Goal: Transaction & Acquisition: Purchase product/service

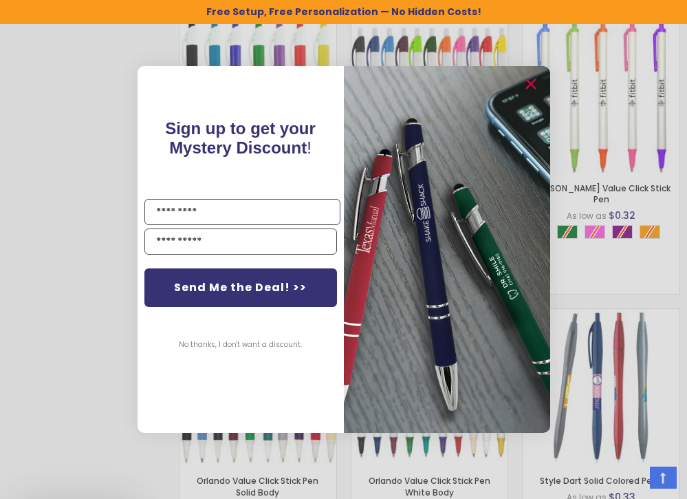
scroll to position [1101, 0]
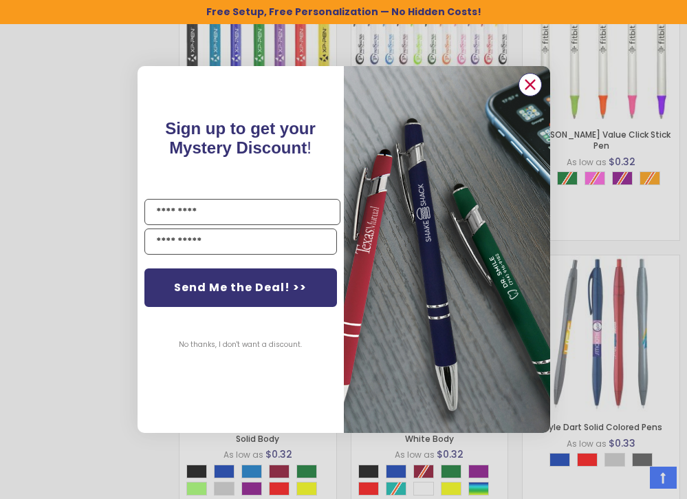
click at [532, 85] on circle "Close dialog" at bounding box center [529, 84] width 21 height 21
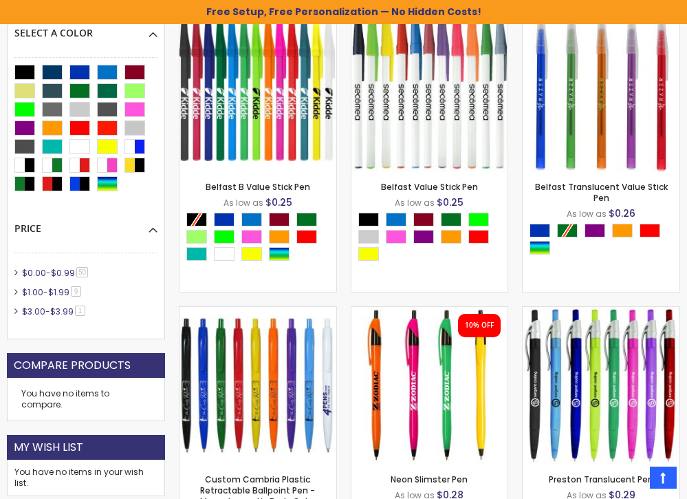
scroll to position [413, 0]
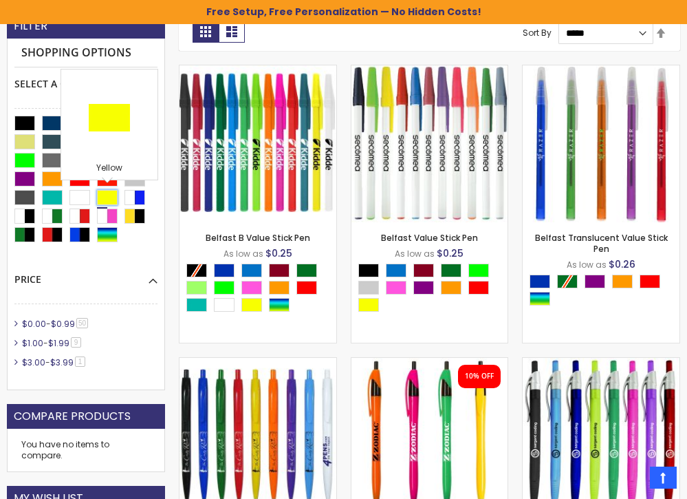
click at [110, 197] on div "Yellow" at bounding box center [107, 197] width 21 height 15
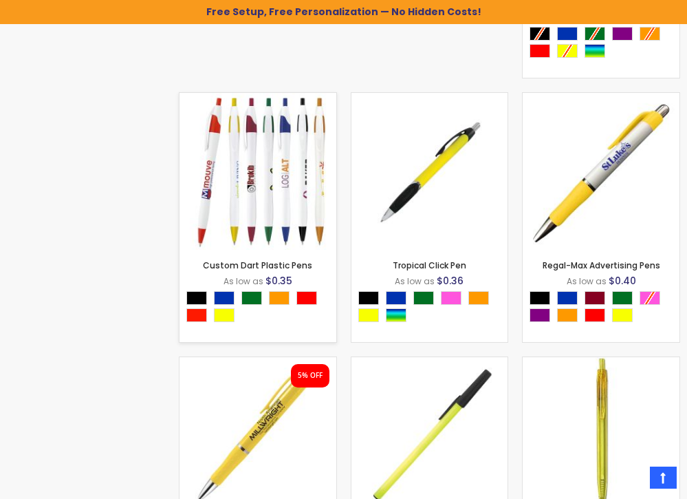
scroll to position [1513, 0]
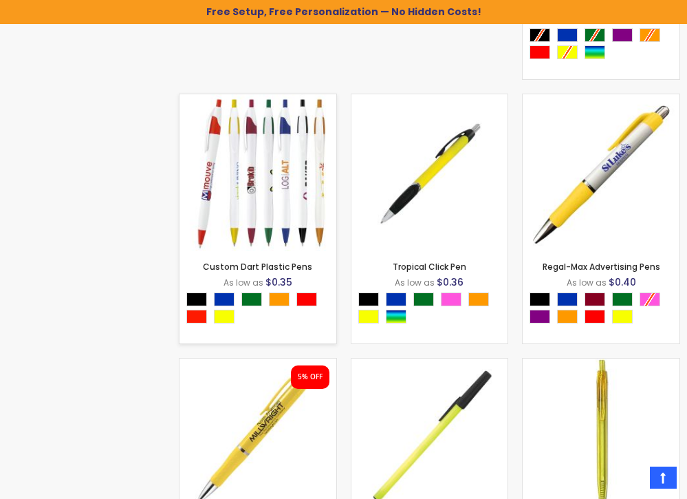
click at [244, 171] on img at bounding box center [258, 172] width 157 height 157
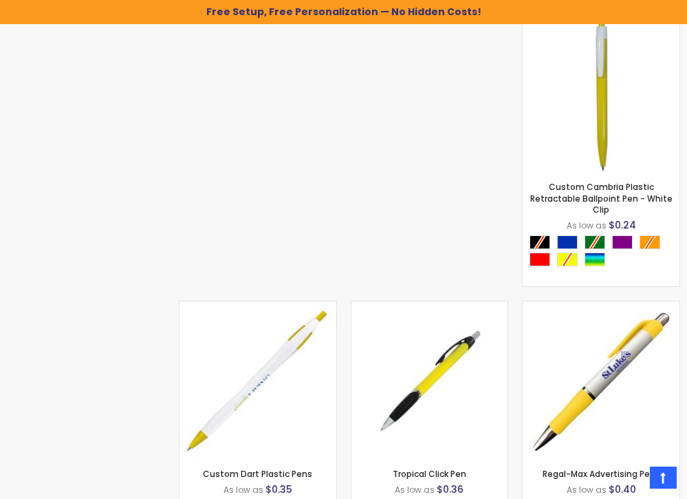
scroll to position [1169, 0]
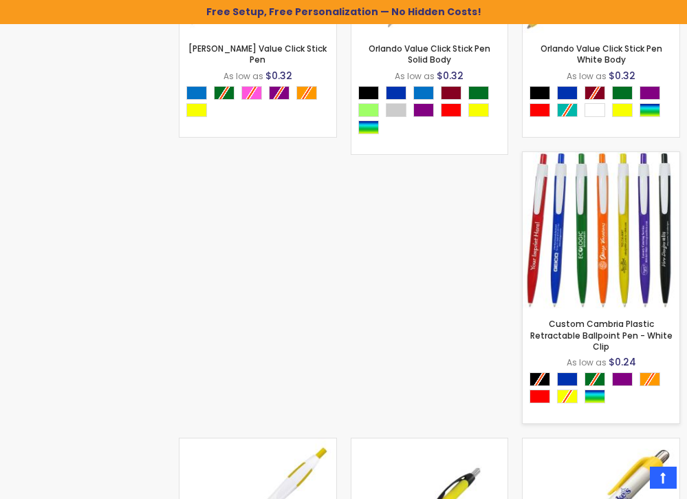
click at [605, 251] on img at bounding box center [601, 230] width 157 height 157
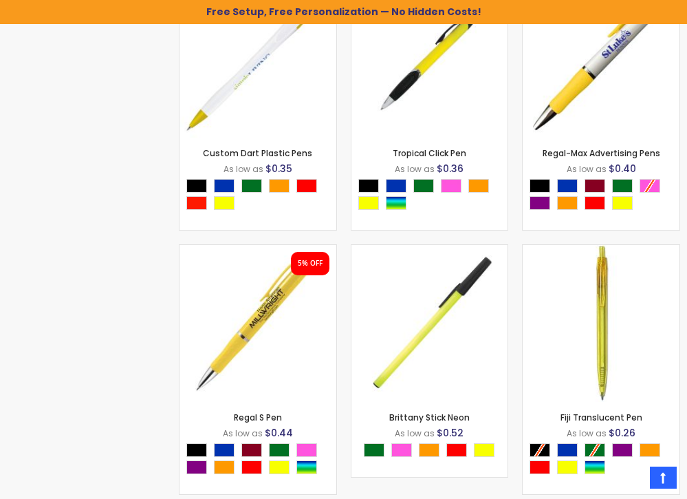
scroll to position [1651, 0]
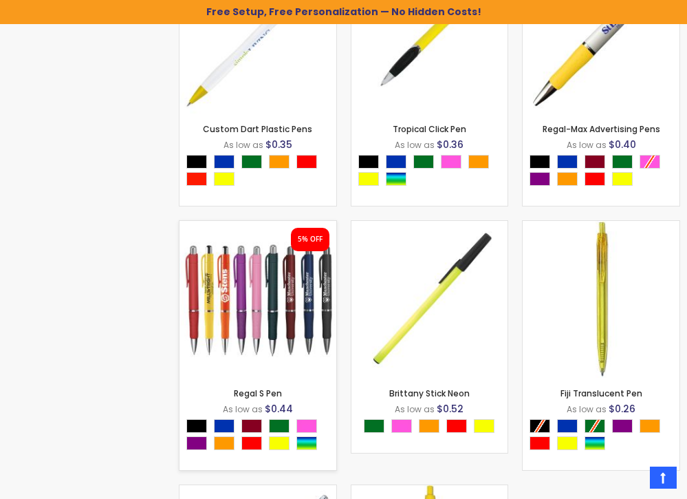
click at [263, 328] on img at bounding box center [258, 299] width 157 height 157
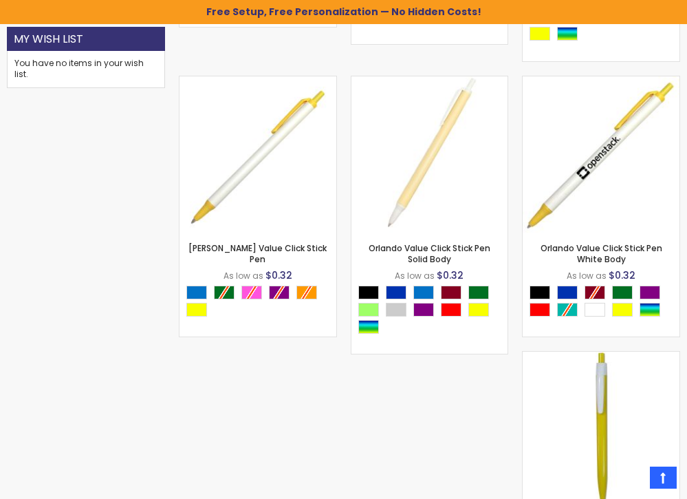
scroll to position [825, 0]
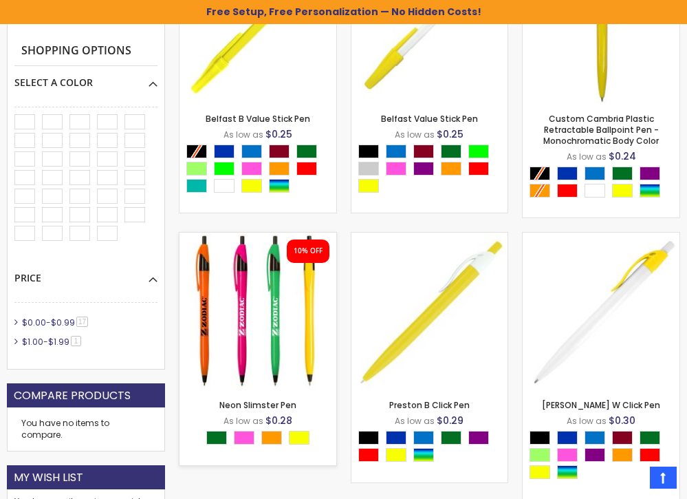
scroll to position [482, 0]
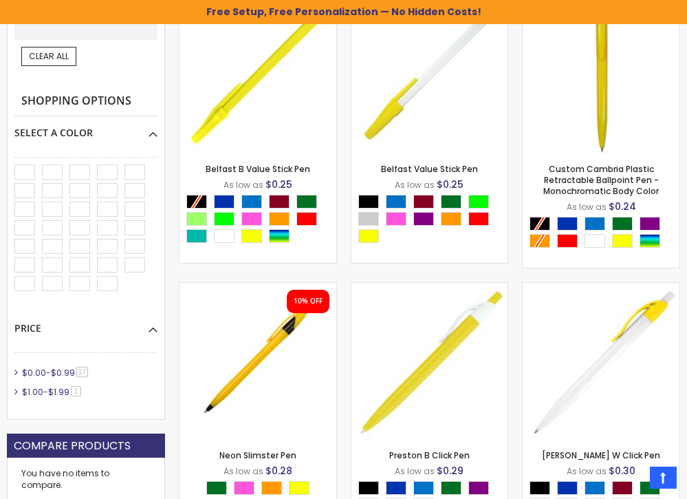
click at [169, 335] on div "Filter Now Shopping by Select A Color Yellow Remove This Item Clear All Shoppin…" at bounding box center [86, 189] width 172 height 488
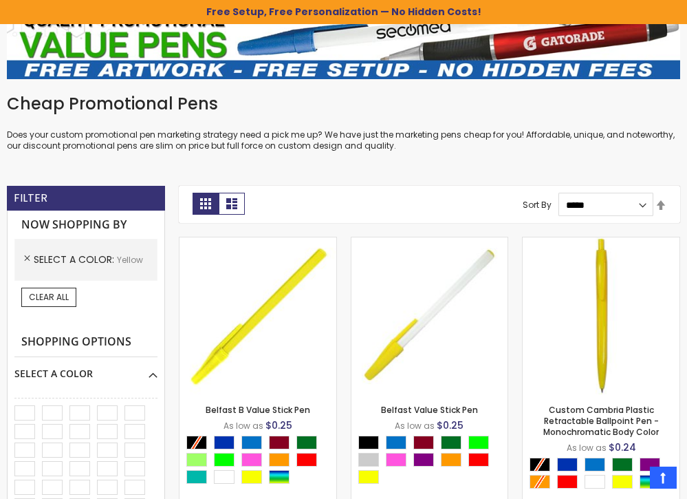
scroll to position [275, 0]
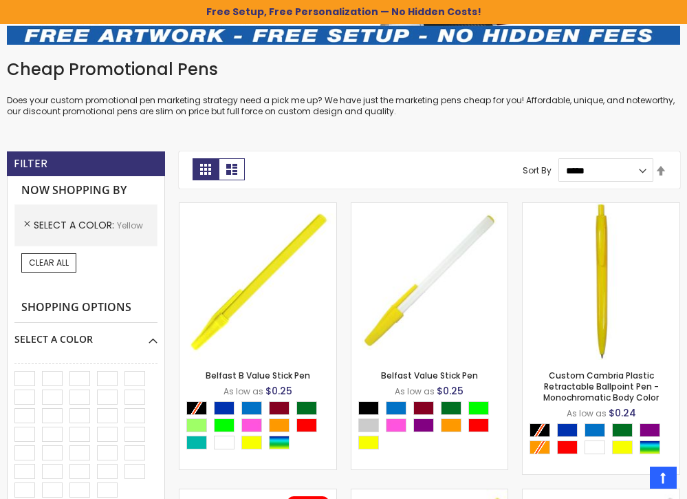
click at [169, 338] on div "Filter Now Shopping by Select A Color Yellow Remove This Item Clear All Shoppin…" at bounding box center [86, 395] width 172 height 488
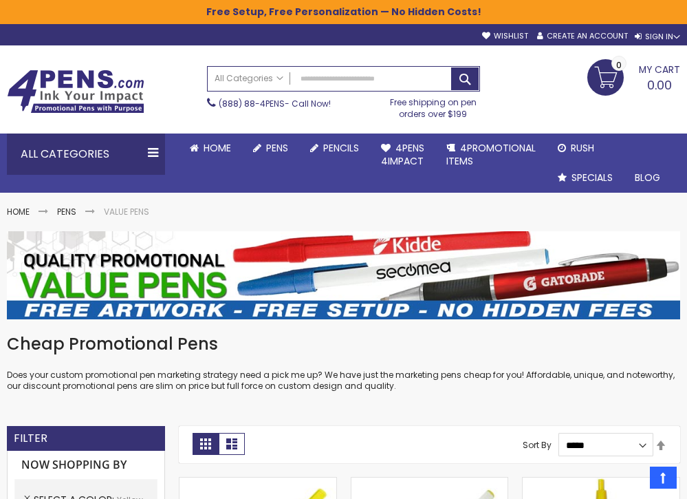
scroll to position [0, 0]
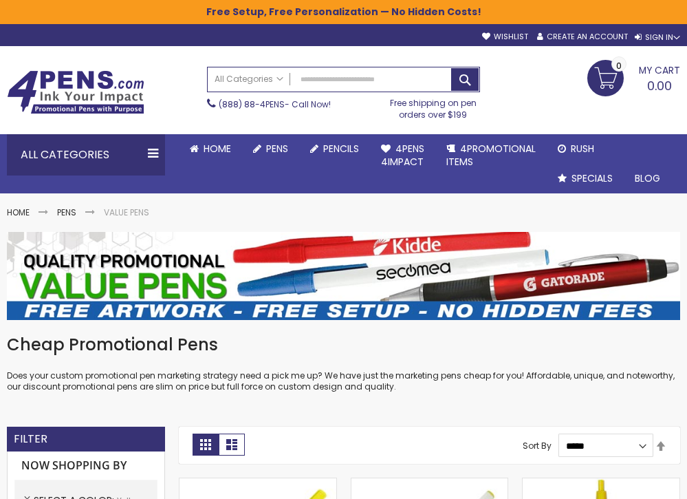
click at [295, 352] on h1 "Cheap Promotional Pens" at bounding box center [343, 345] width 673 height 22
click at [434, 396] on div "Cheap Promotional Pens Does your custom promotional pen marketing strategy need…" at bounding box center [343, 373] width 673 height 79
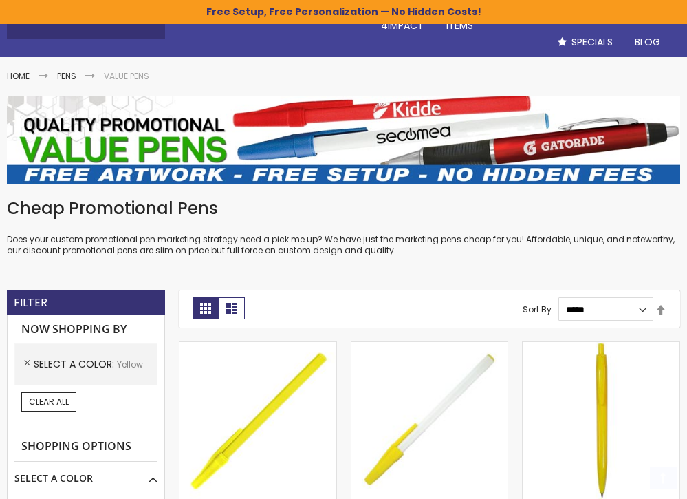
scroll to position [138, 0]
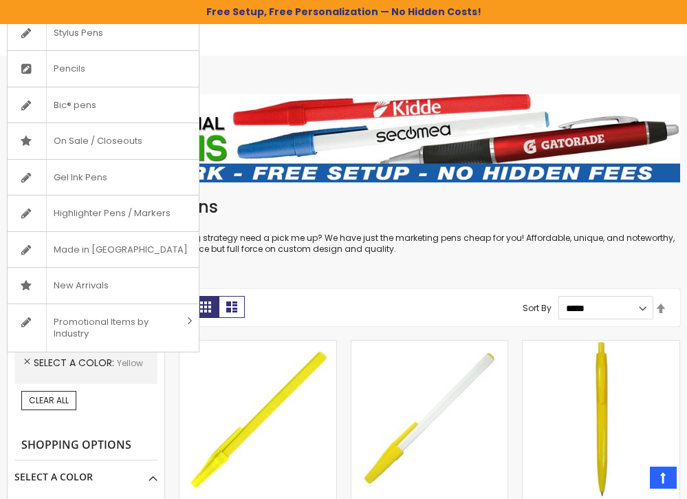
scroll to position [413, 0]
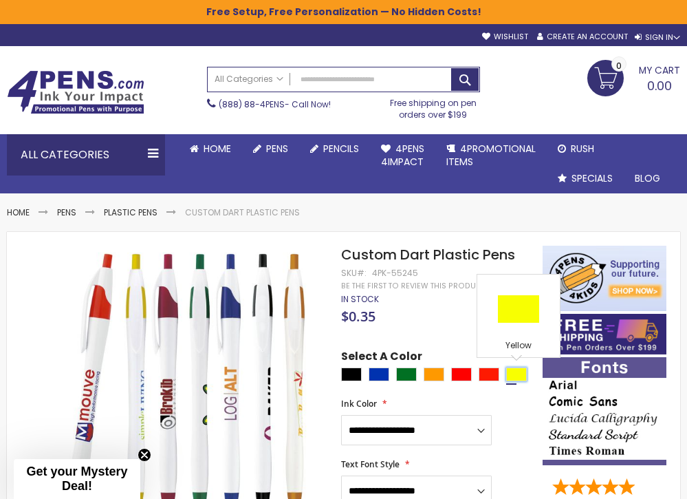
click at [520, 377] on div "Yellow" at bounding box center [516, 374] width 21 height 14
type input "****"
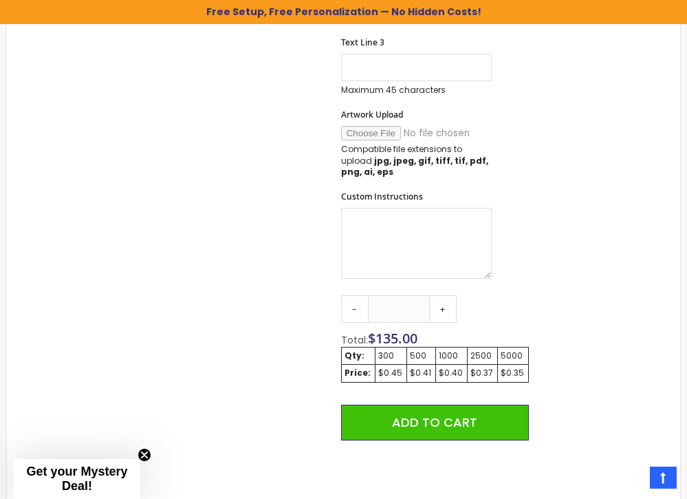
scroll to position [619, 0]
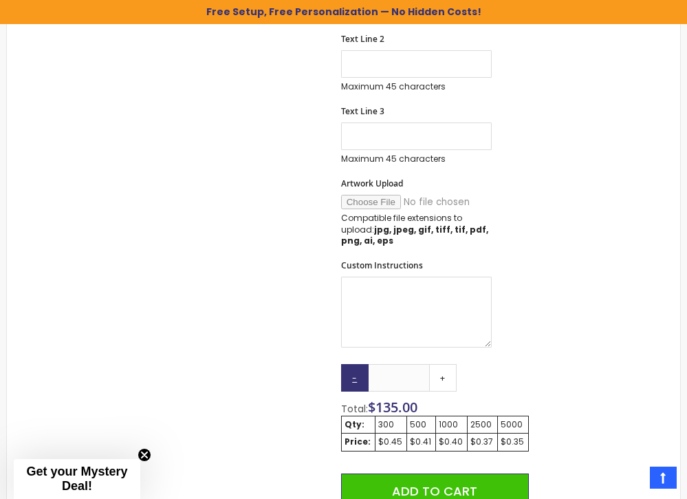
click at [354, 385] on link "-" at bounding box center [355, 378] width 28 height 28
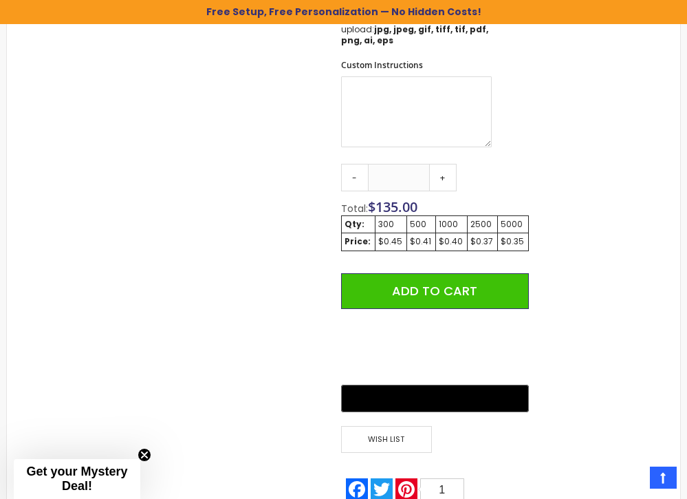
scroll to position [825, 0]
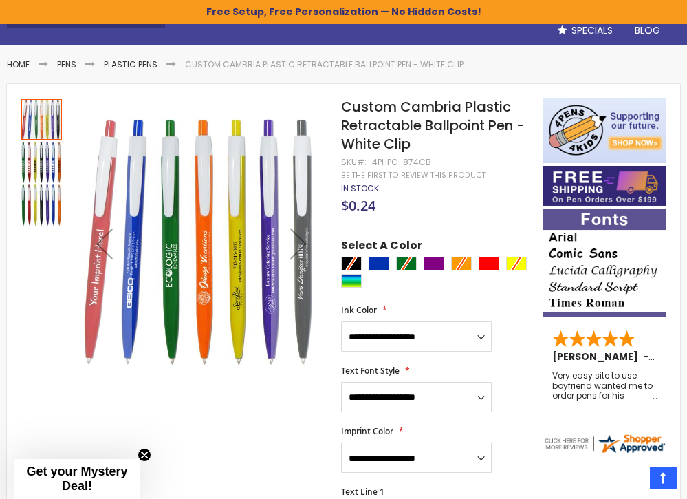
scroll to position [138, 0]
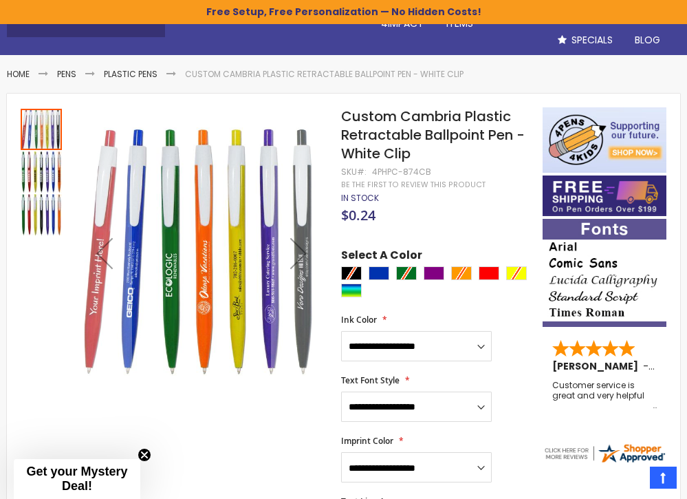
click at [521, 274] on div at bounding box center [438, 283] width 195 height 34
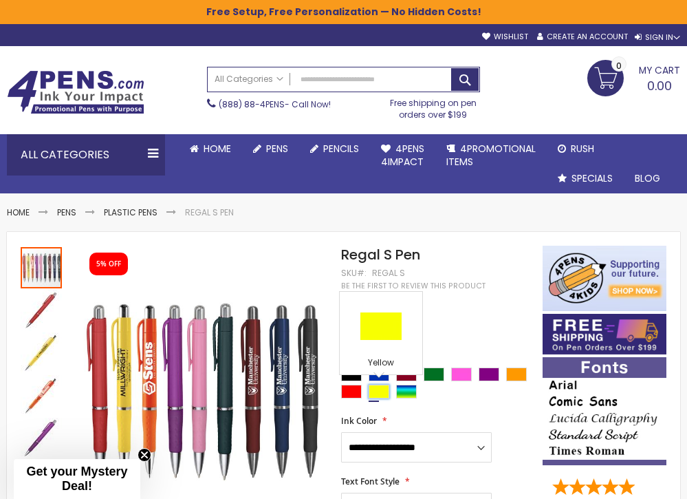
click at [381, 389] on div "Yellow" at bounding box center [379, 392] width 21 height 14
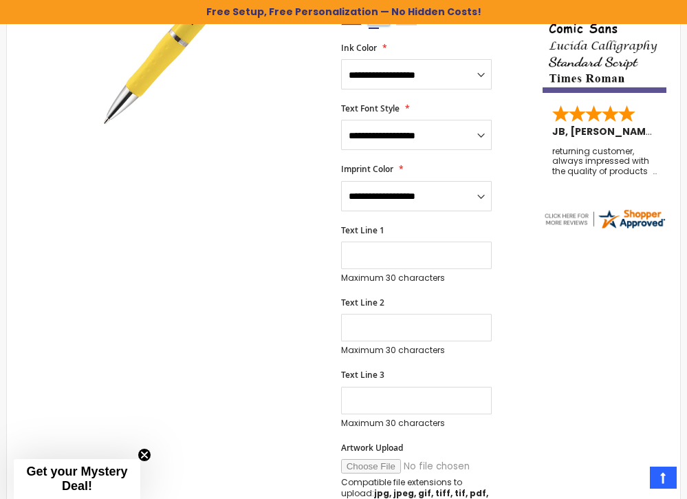
scroll to position [69, 0]
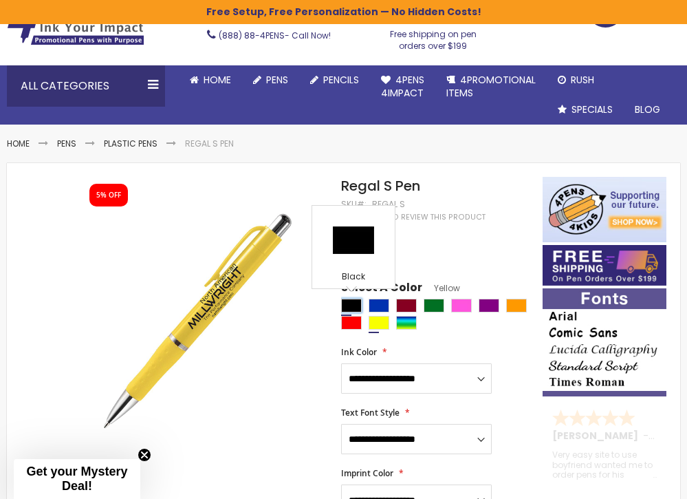
click at [350, 301] on div "Black" at bounding box center [351, 306] width 21 height 14
type input "****"
